Goal: Check status: Check status

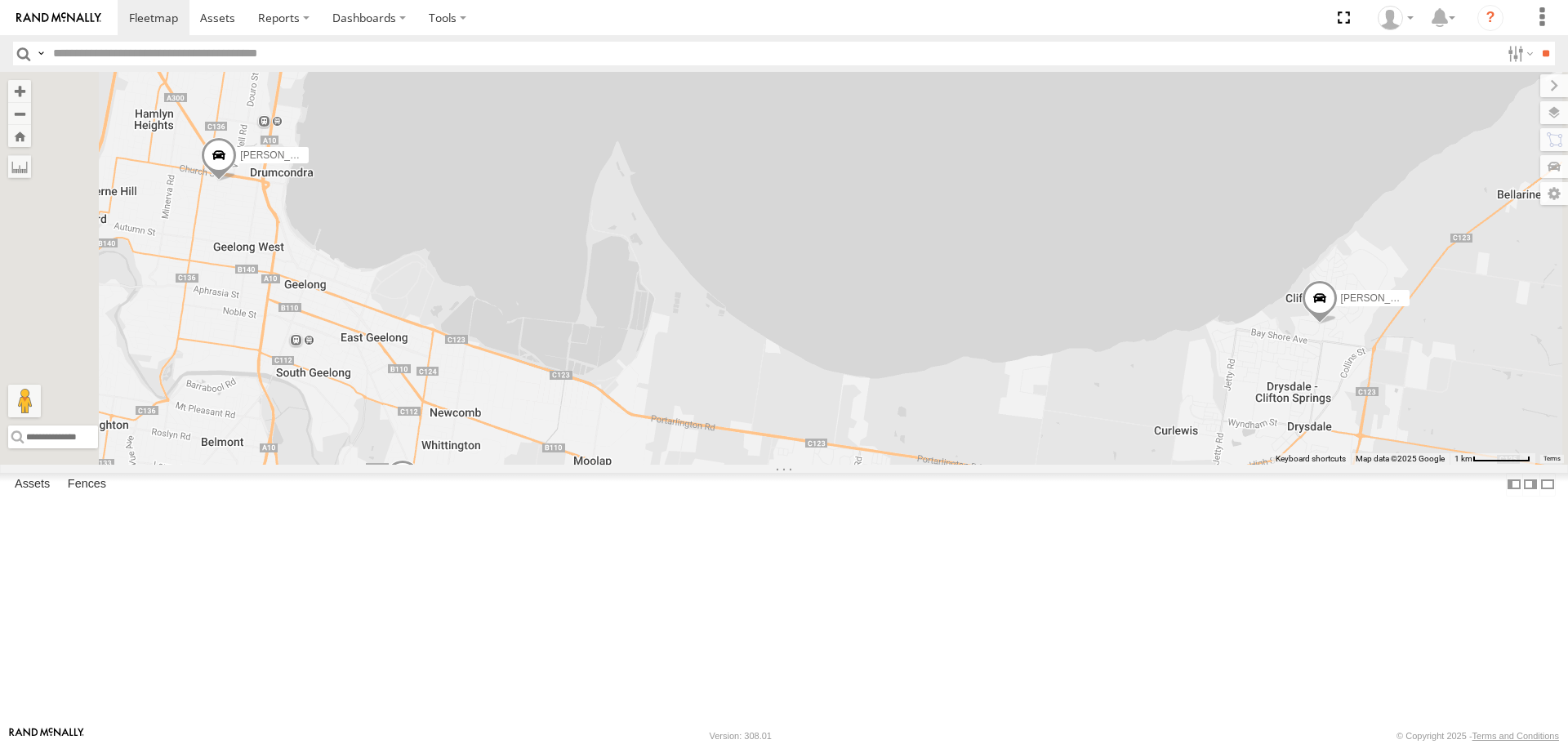
click at [734, 302] on div "[PERSON_NAME] - 1UN7FC [PERSON_NAME] 3" at bounding box center [784, 268] width 1568 height 392
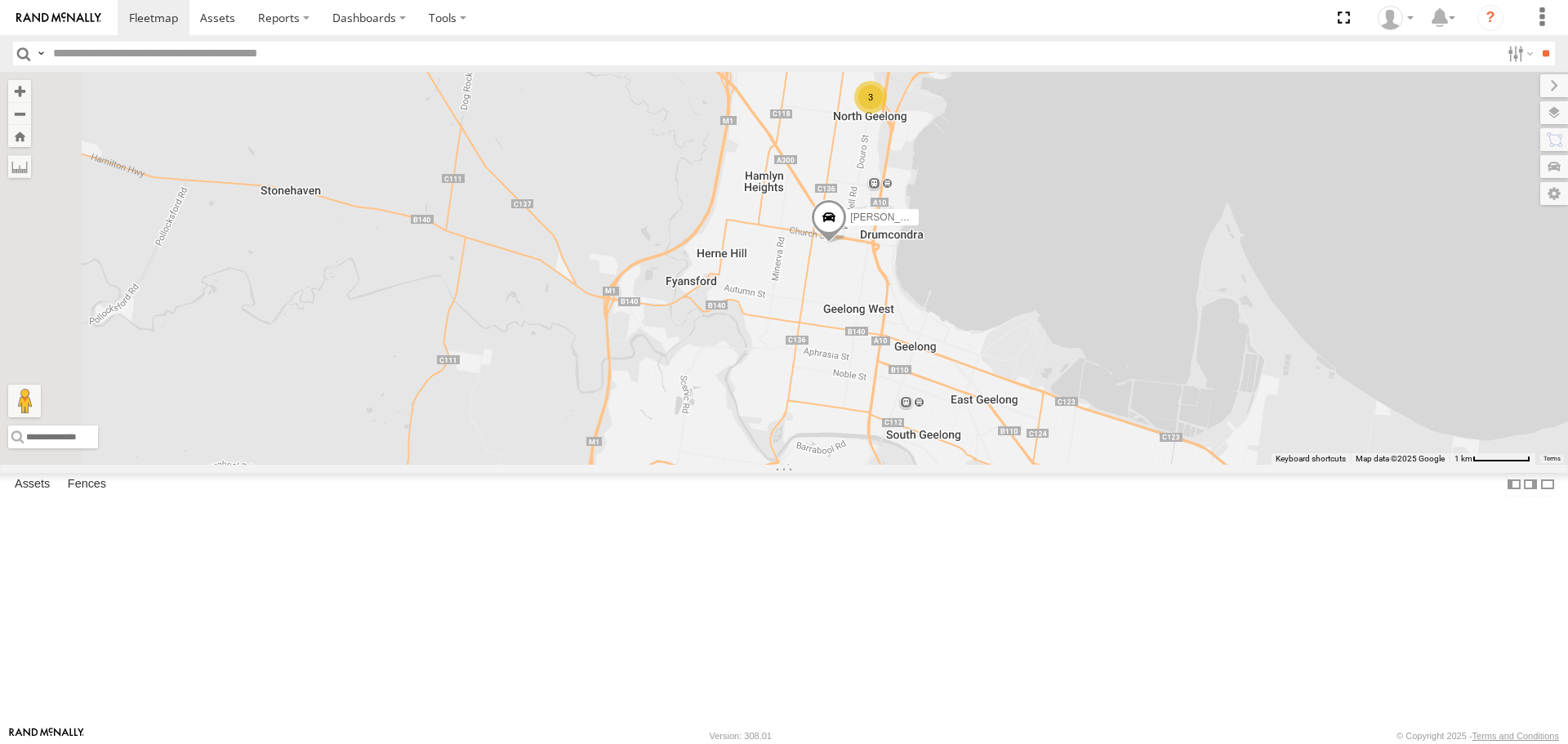
drag, startPoint x: 734, startPoint y: 302, endPoint x: 1356, endPoint y: 362, distance: 624.9
click at [1356, 362] on div "[PERSON_NAME] - 1UN7FC [PERSON_NAME] 3" at bounding box center [784, 268] width 1568 height 392
click at [0, 0] on div "BAS - 1UN7FC" at bounding box center [0, 0] width 0 height 0
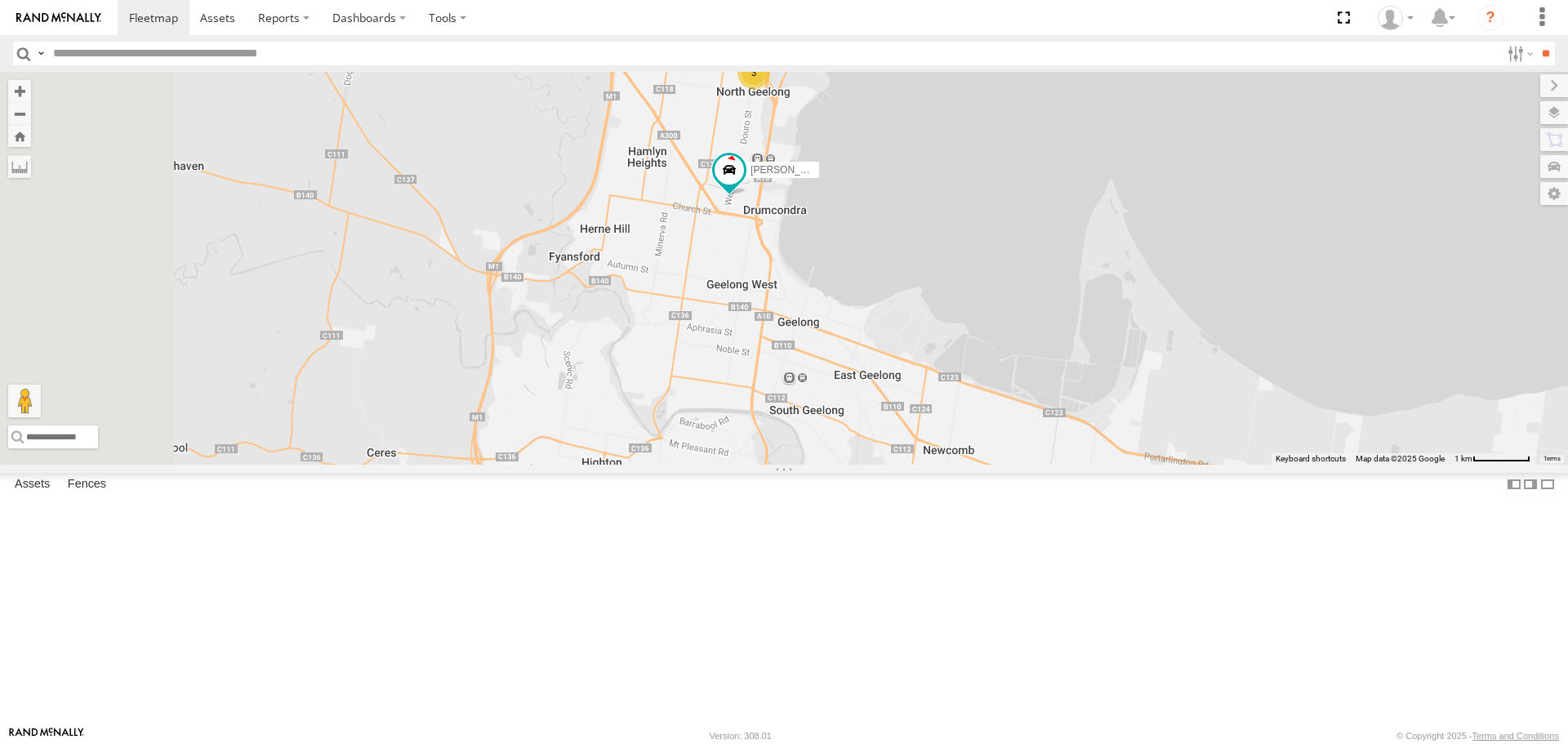
drag, startPoint x: 718, startPoint y: 265, endPoint x: 1208, endPoint y: 295, distance: 490.9
click at [1208, 295] on div "3 Robbie BAS - 1UN7FC Jamie" at bounding box center [784, 268] width 1568 height 392
